Goal: Find specific page/section: Find specific page/section

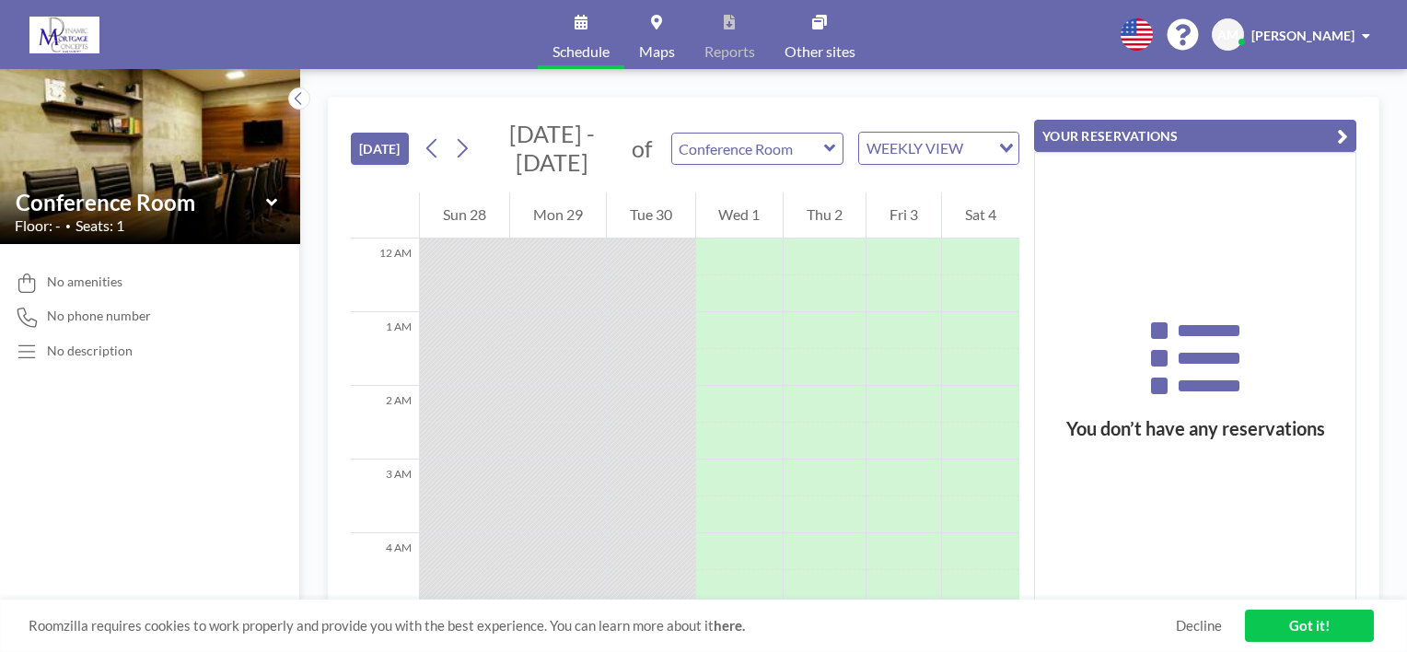
click at [1289, 33] on span "[PERSON_NAME]" at bounding box center [1303, 36] width 103 height 16
click at [1016, 98] on div "[DATE] [DATE] - [DATE] of Conference Room WEEKLY VIEW Loading..." at bounding box center [685, 145] width 669 height 95
click at [1108, 77] on div "[DATE] [DATE] - [DATE] of Conference Room WEEKLY VIEW Loading... 12 AM 1 AM 2 A…" at bounding box center [853, 360] width 1107 height 583
click at [1302, 85] on span "Profile" at bounding box center [1315, 88] width 39 height 18
